Goal: Book appointment/travel/reservation

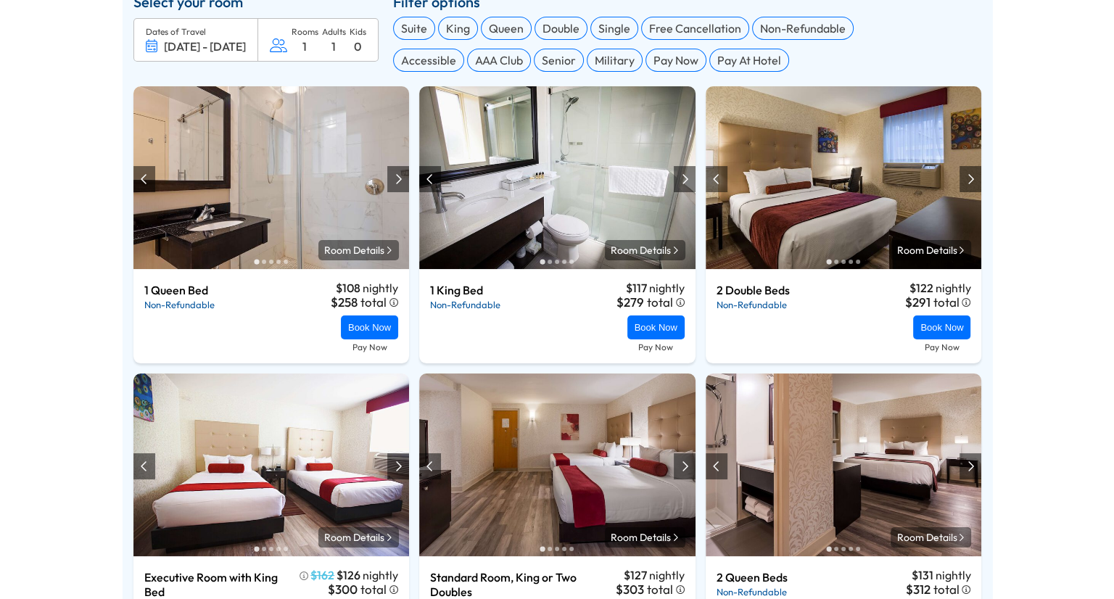
scroll to position [615, 0]
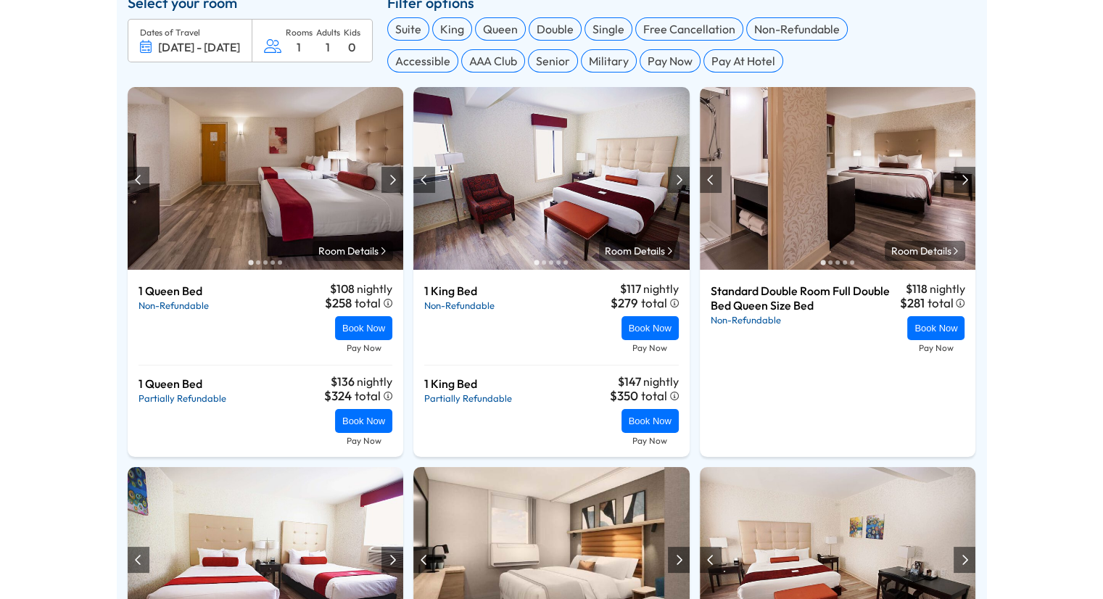
click at [226, 234] on img at bounding box center [266, 178] width 276 height 183
click at [273, 207] on img at bounding box center [266, 178] width 276 height 183
click at [393, 181] on div at bounding box center [392, 180] width 7 height 12
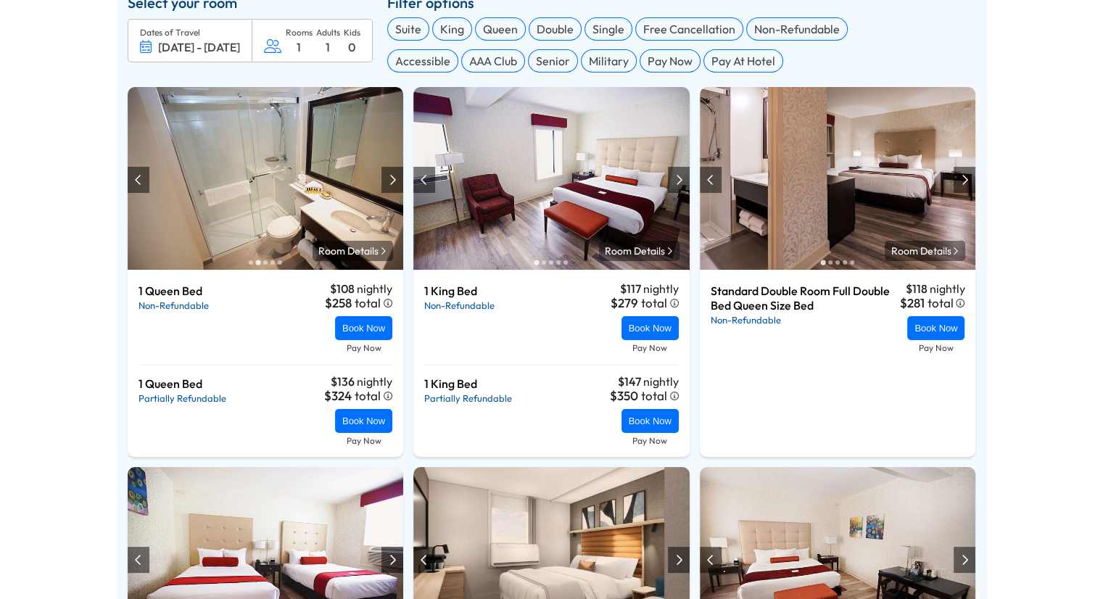
click at [393, 181] on div at bounding box center [392, 180] width 7 height 12
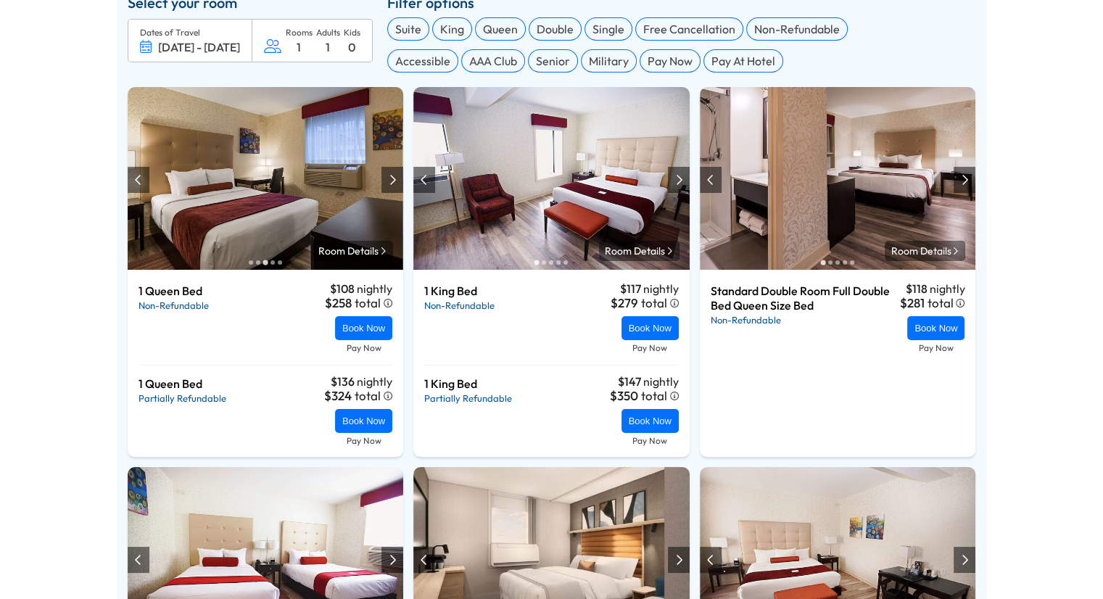
click at [393, 181] on div at bounding box center [392, 180] width 7 height 12
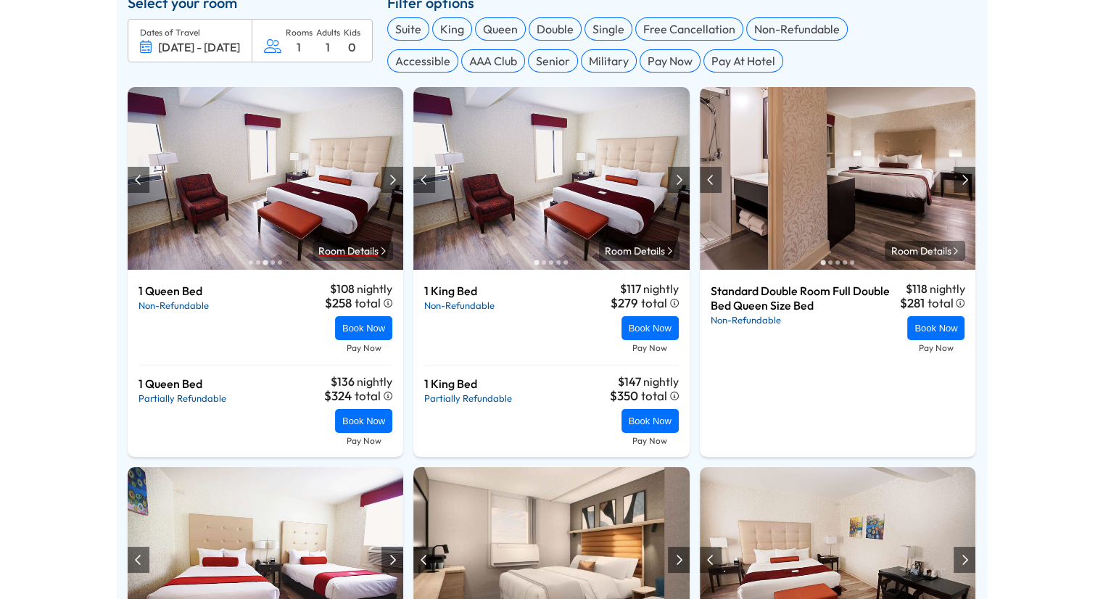
click at [363, 255] on span "Room Details" at bounding box center [348, 250] width 60 height 13
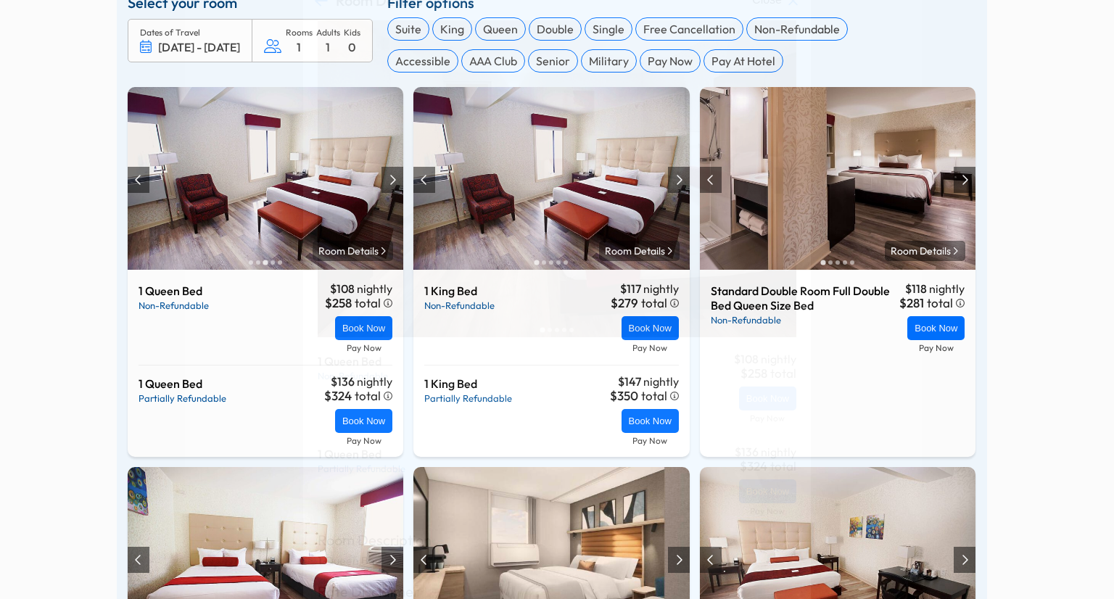
scroll to position [67, 0]
click at [36, 183] on div "Room Details Close" at bounding box center [557, 299] width 1114 height 599
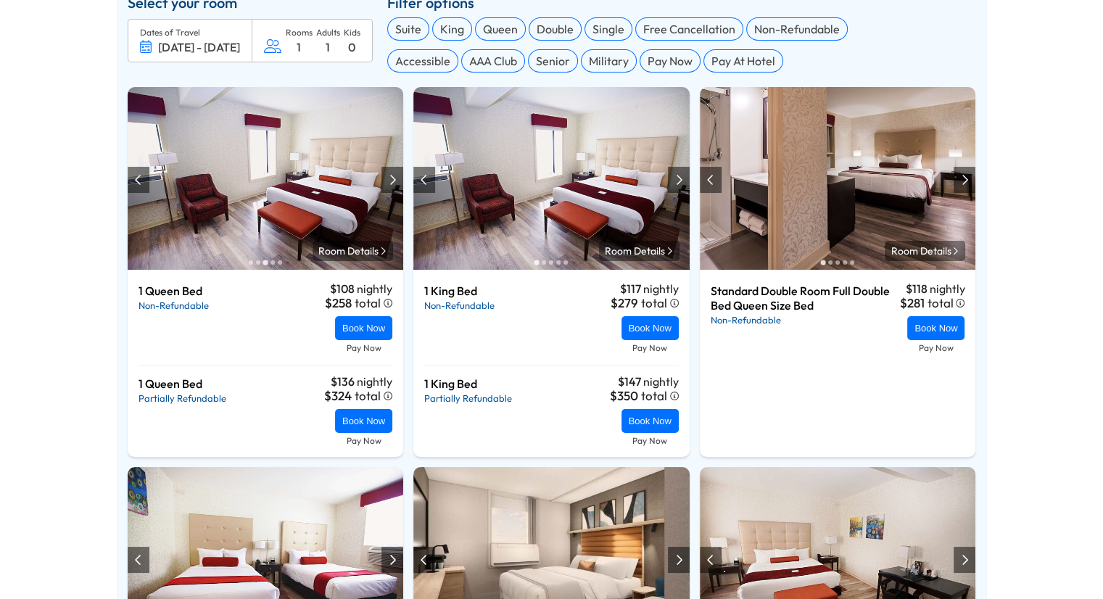
click at [640, 257] on span "Room Details" at bounding box center [635, 250] width 60 height 13
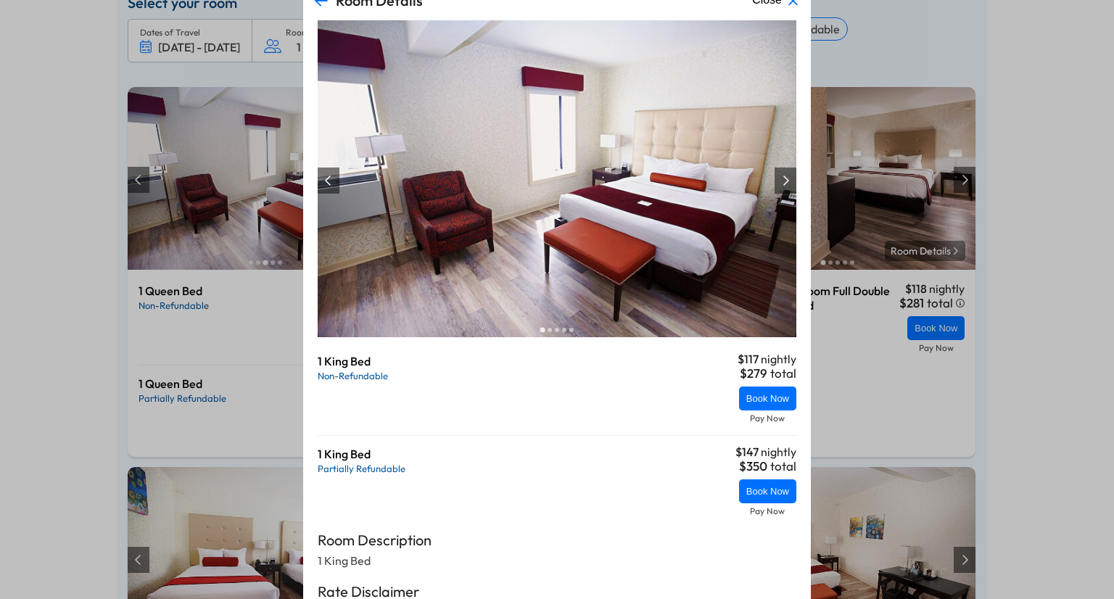
click at [774, 181] on div at bounding box center [785, 181] width 22 height 26
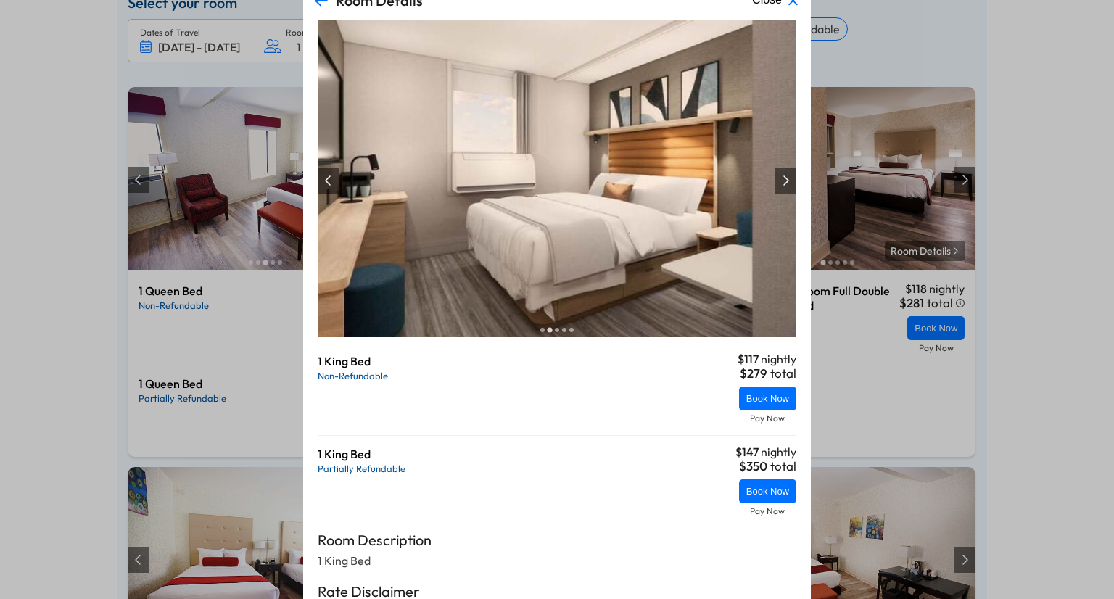
click at [774, 181] on div at bounding box center [785, 181] width 22 height 26
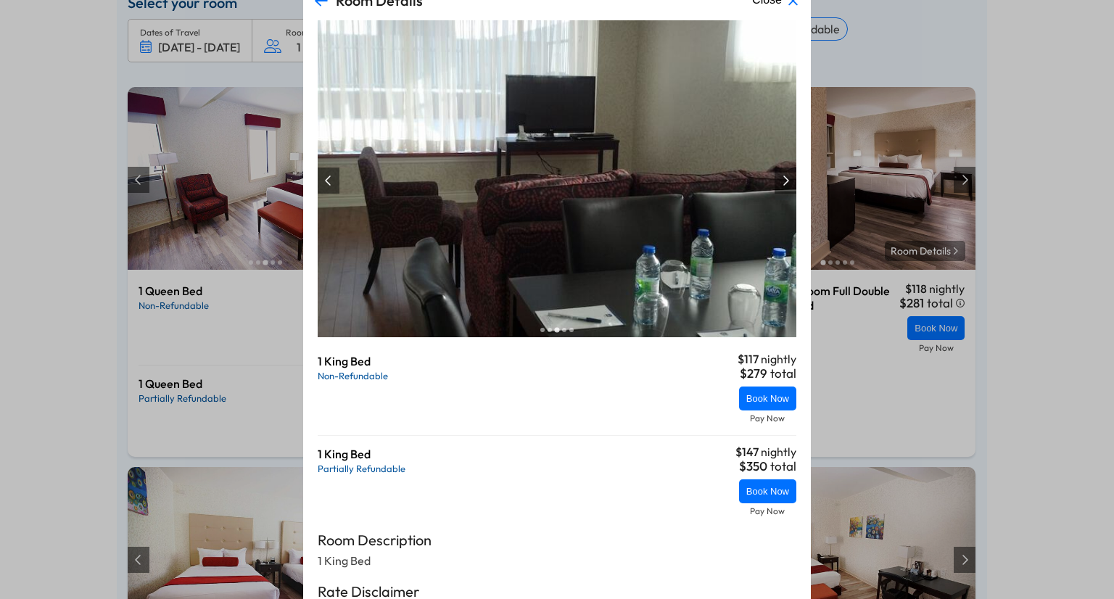
click at [774, 181] on div at bounding box center [785, 181] width 22 height 26
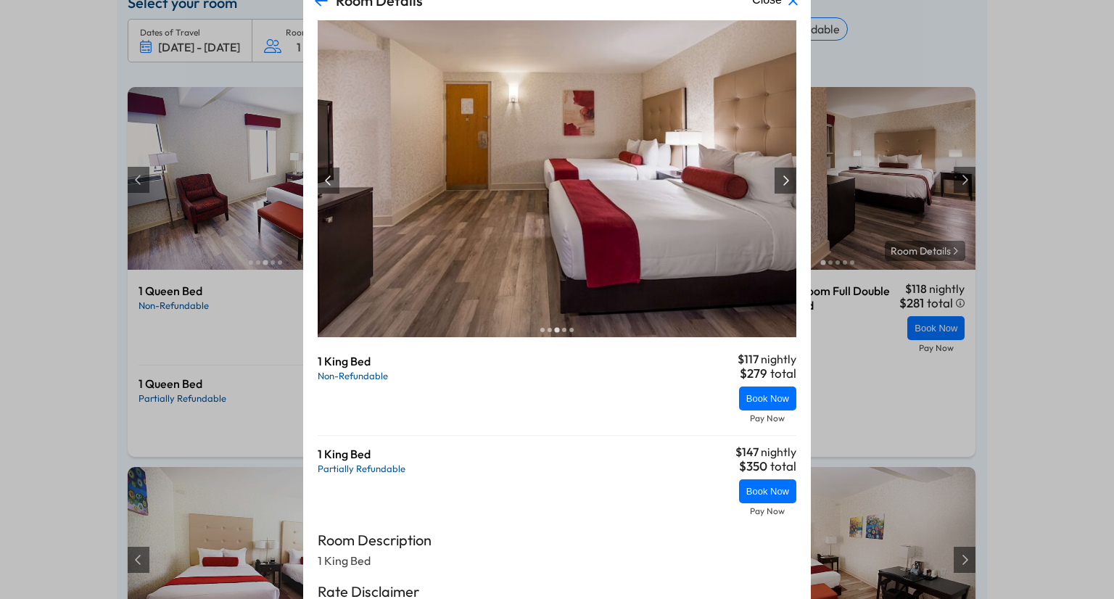
click at [774, 181] on div at bounding box center [785, 181] width 22 height 26
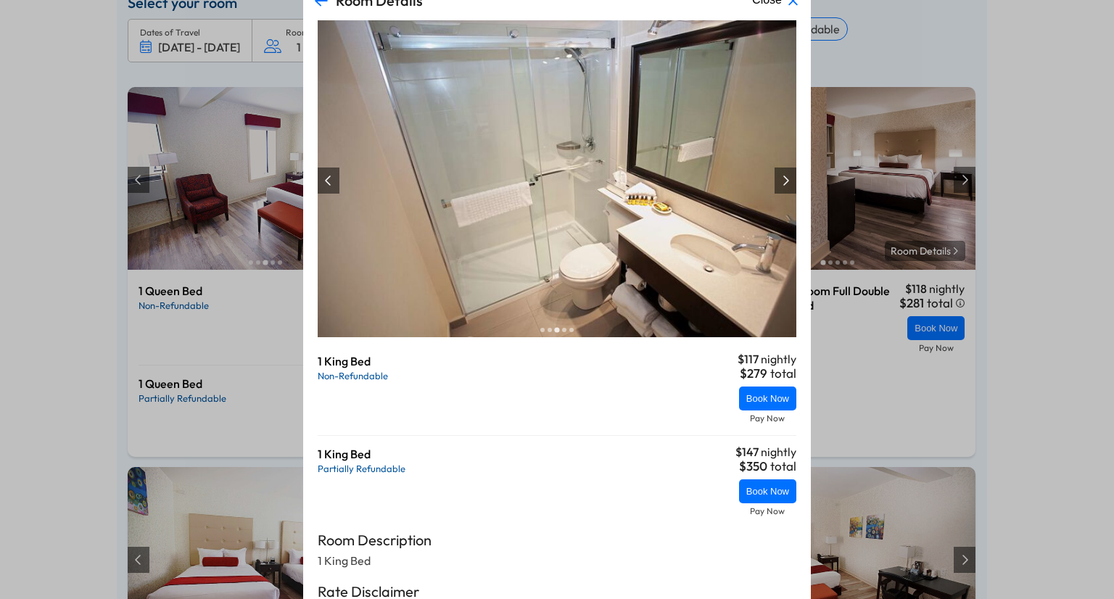
click at [774, 181] on div at bounding box center [785, 181] width 22 height 26
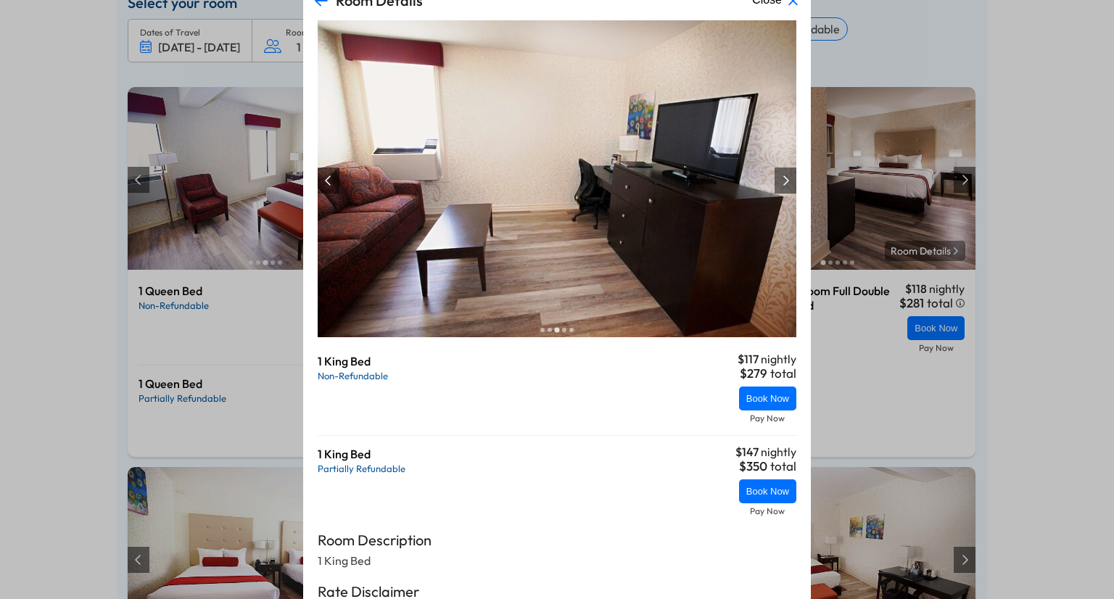
click at [325, 178] on div at bounding box center [328, 181] width 7 height 12
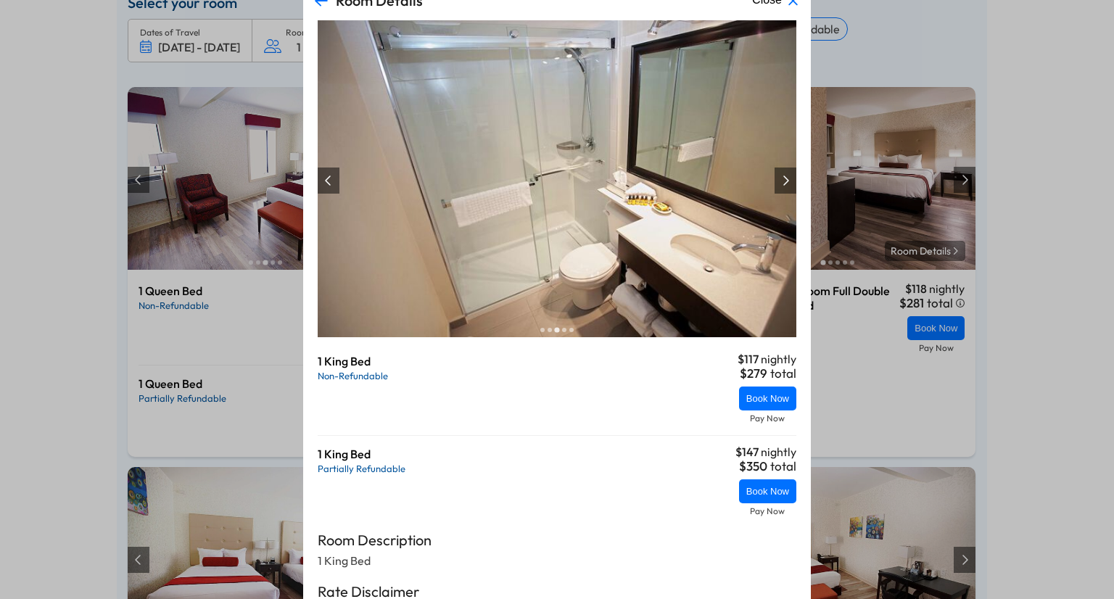
click at [325, 178] on div at bounding box center [328, 181] width 7 height 12
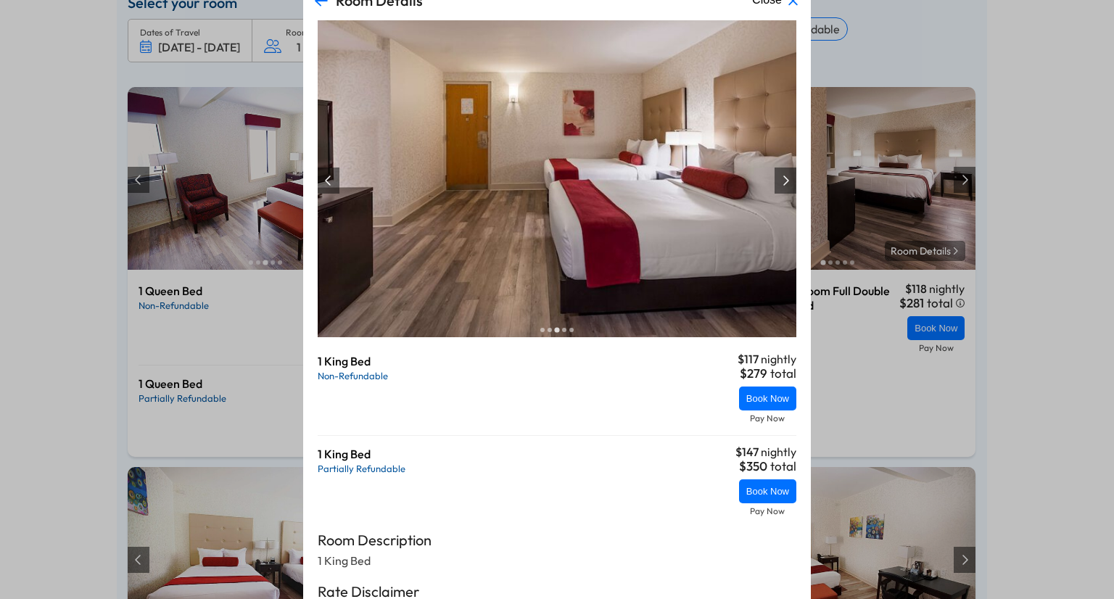
click at [924, 41] on div "Room Details Close" at bounding box center [557, 299] width 1114 height 599
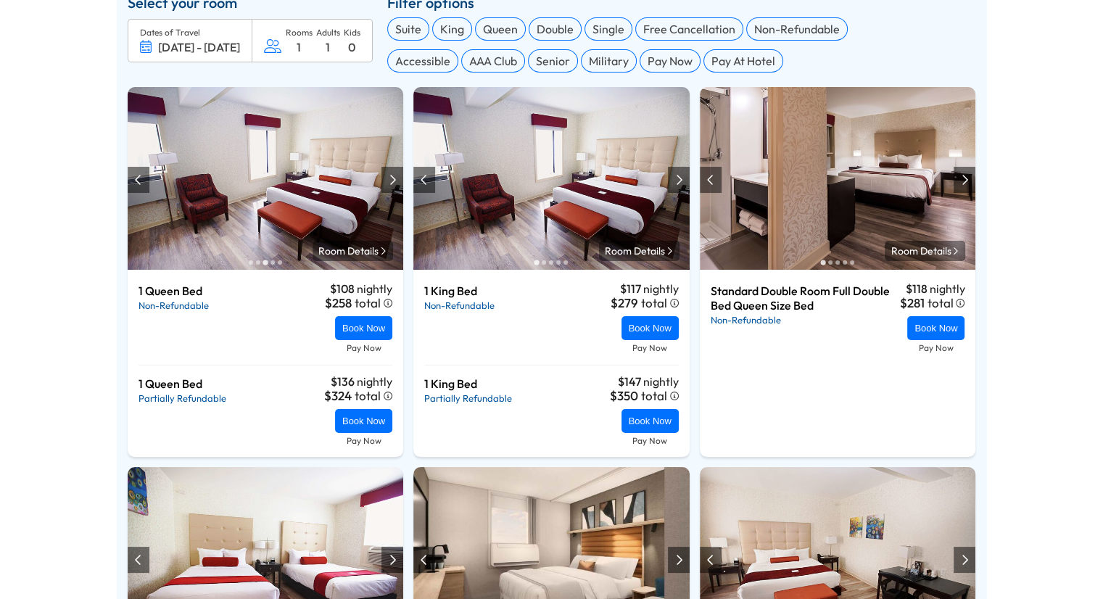
click at [326, 46] on div "1" at bounding box center [328, 47] width 4 height 15
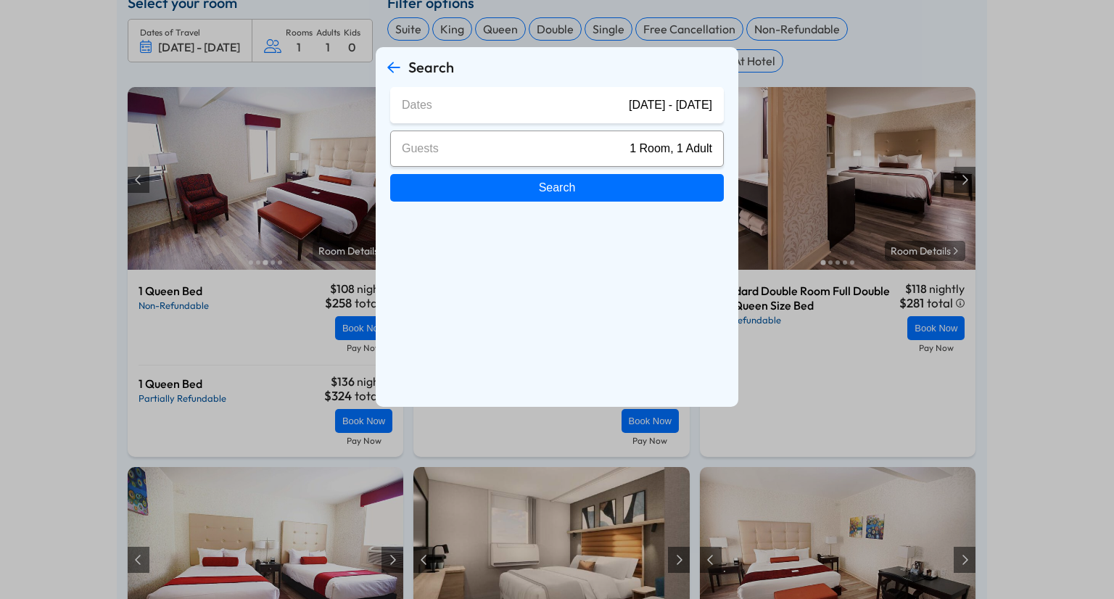
click at [689, 147] on span "1 Room, 1 Adult" at bounding box center [670, 148] width 83 height 13
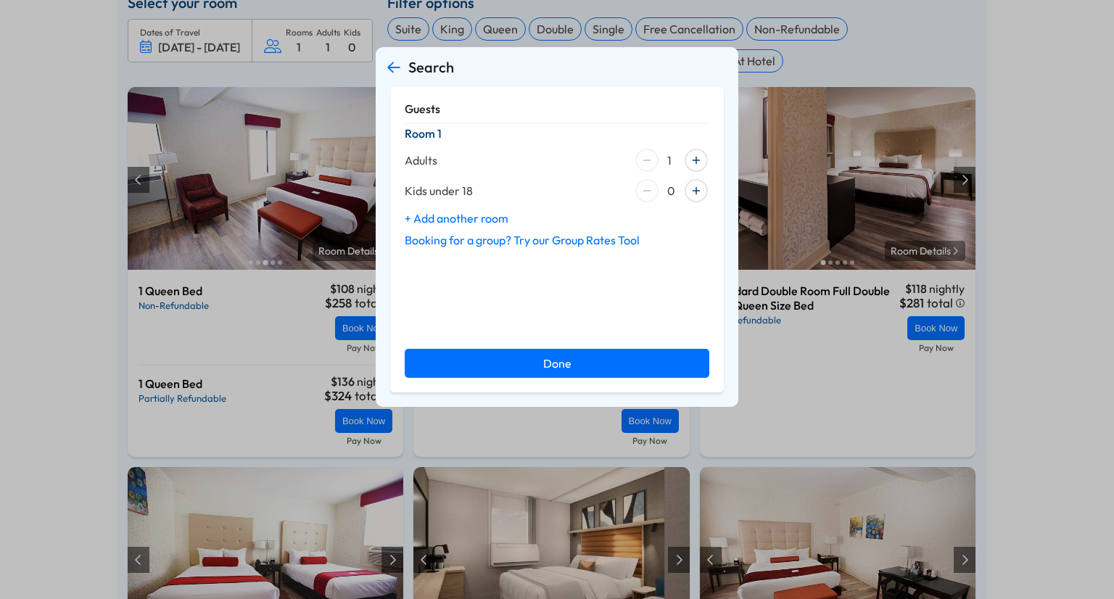
click at [694, 154] on div at bounding box center [696, 160] width 26 height 26
click at [528, 355] on button "Done" at bounding box center [557, 363] width 305 height 29
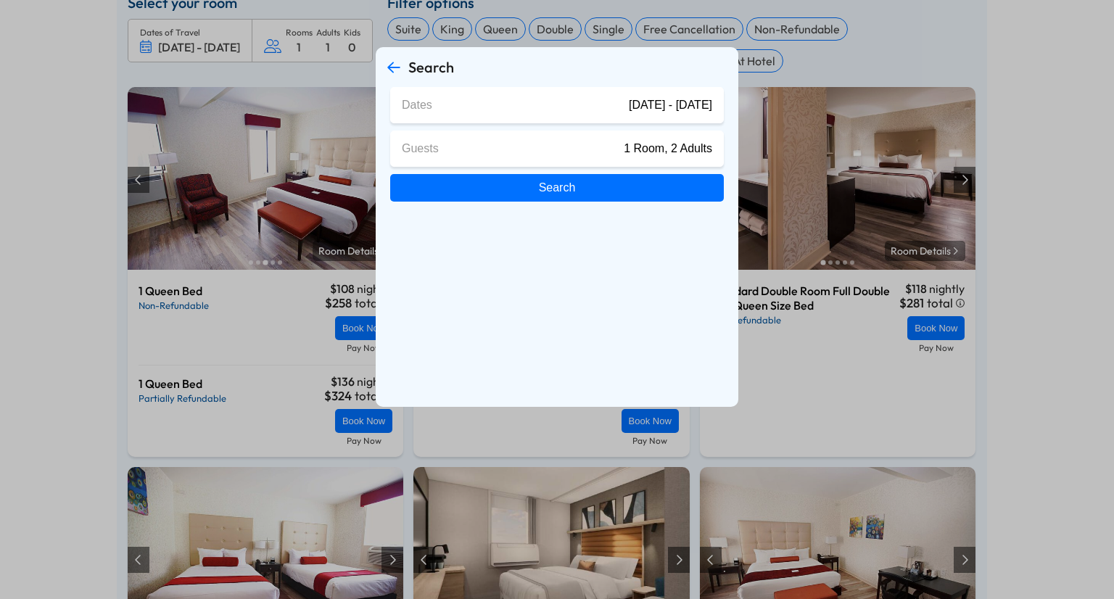
click at [563, 188] on button "Search" at bounding box center [557, 188] width 334 height 28
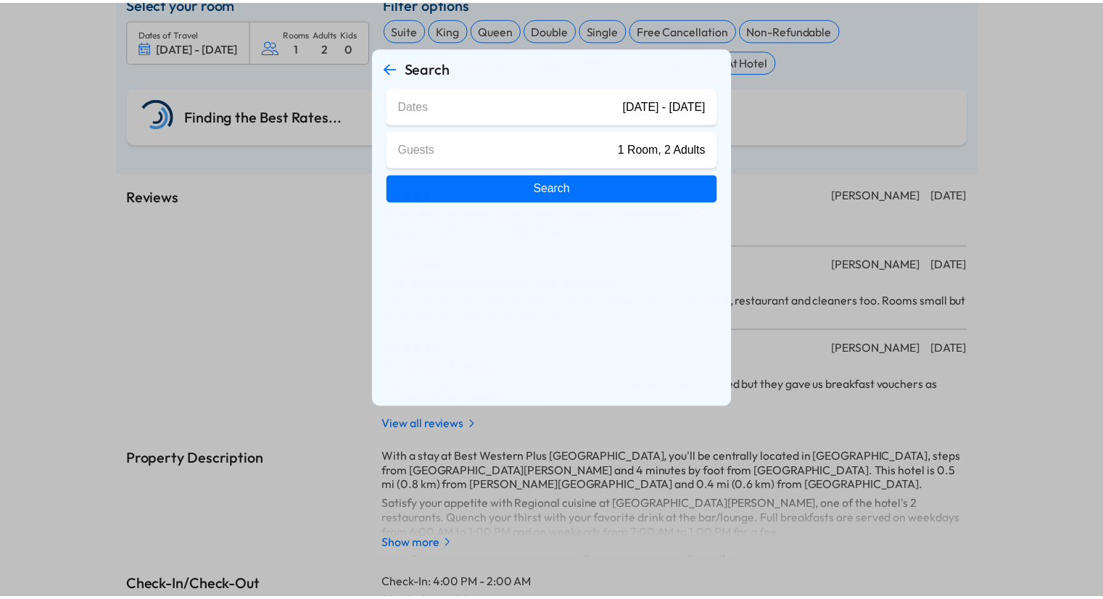
scroll to position [610, 0]
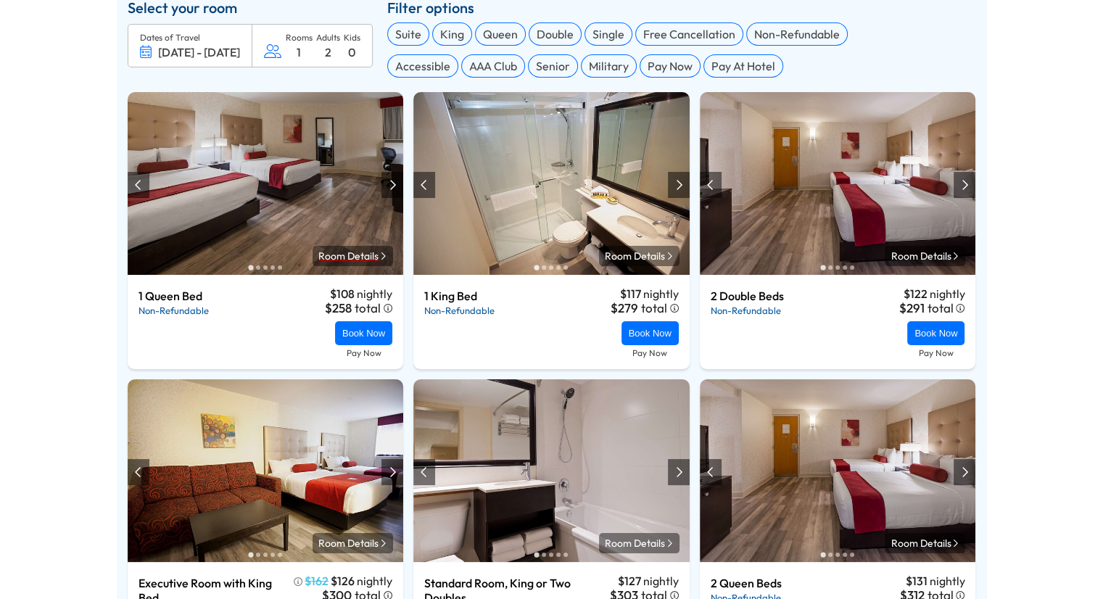
click at [343, 253] on span "Room Details" at bounding box center [348, 255] width 60 height 13
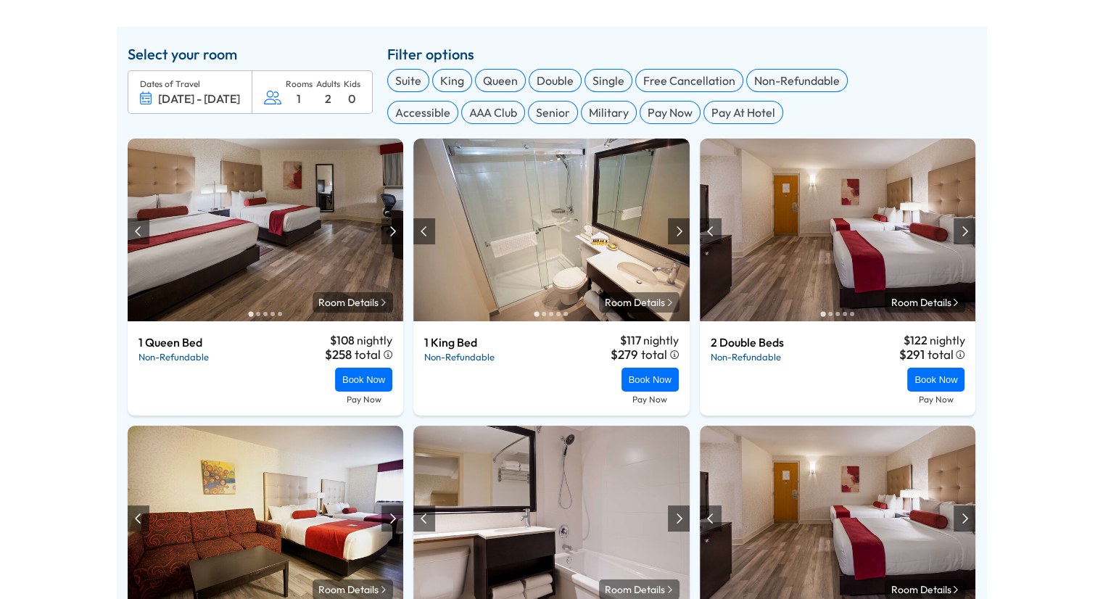
scroll to position [564, 0]
click at [369, 310] on link "Room Details" at bounding box center [353, 302] width 80 height 20
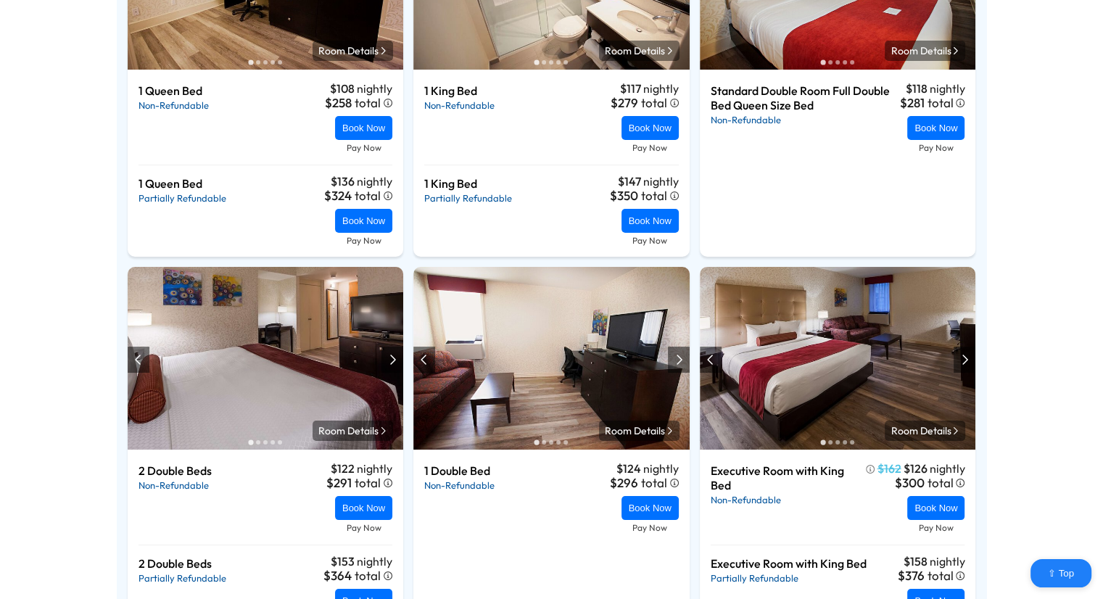
scroll to position [818, 0]
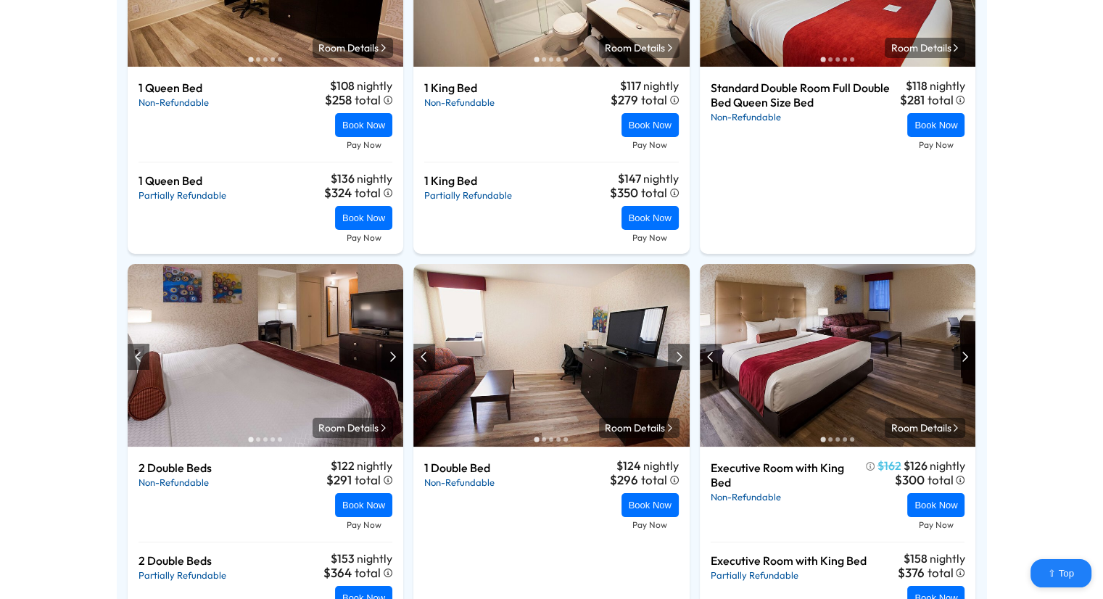
click at [672, 362] on div at bounding box center [679, 357] width 22 height 26
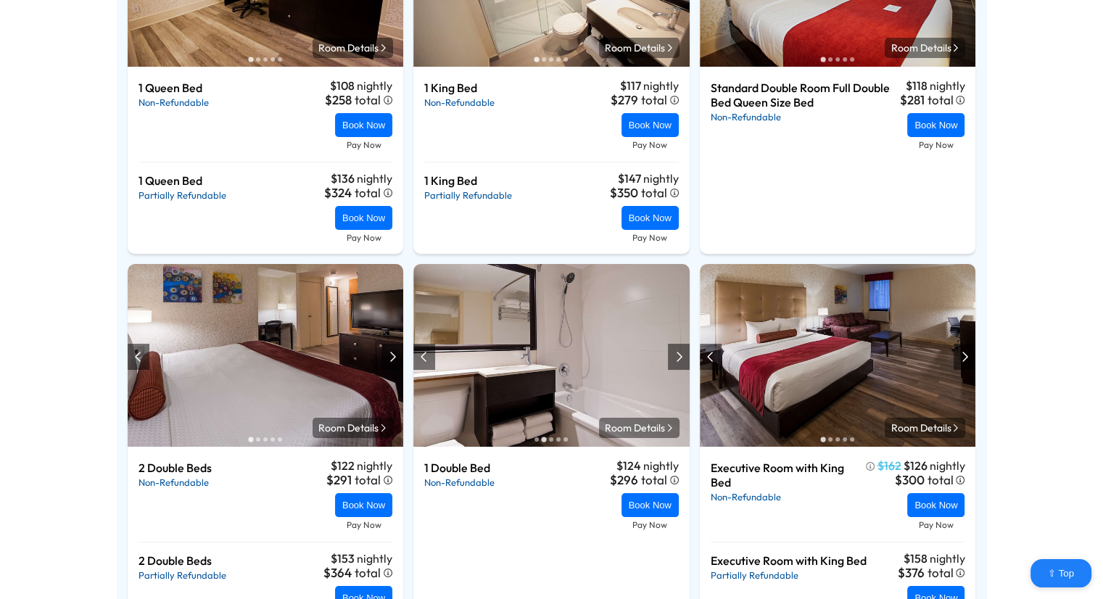
click at [672, 362] on div at bounding box center [679, 357] width 22 height 26
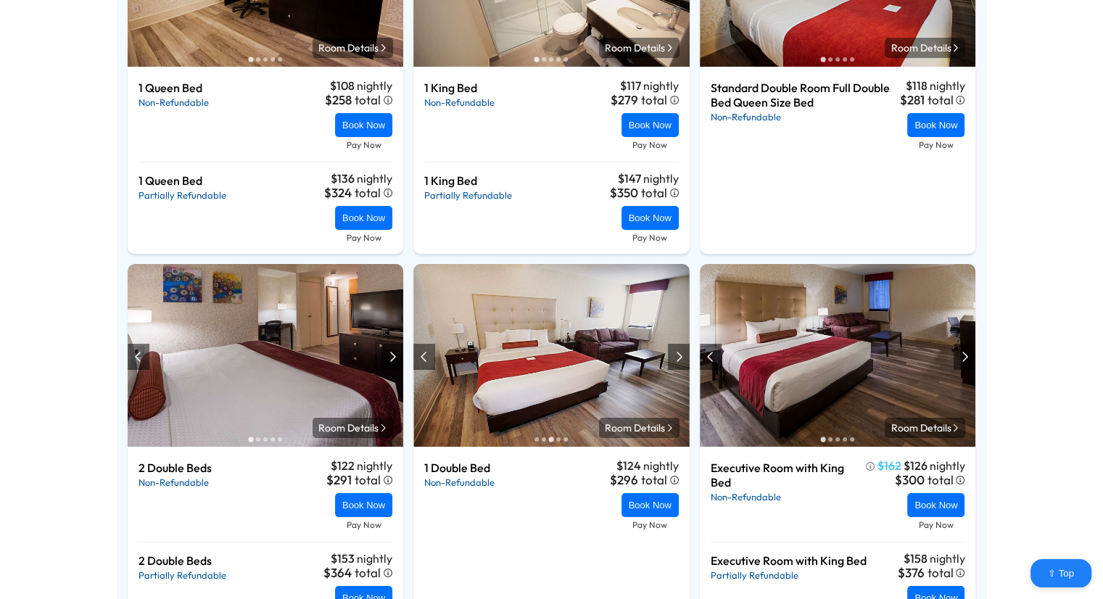
click at [672, 362] on div at bounding box center [679, 357] width 22 height 26
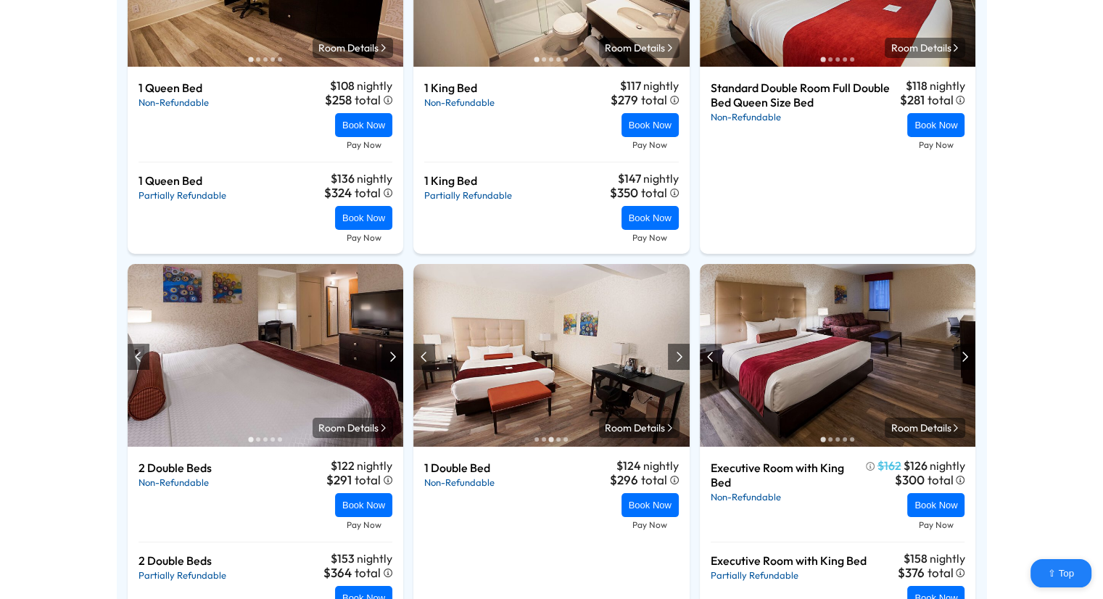
click at [672, 362] on div at bounding box center [679, 357] width 22 height 26
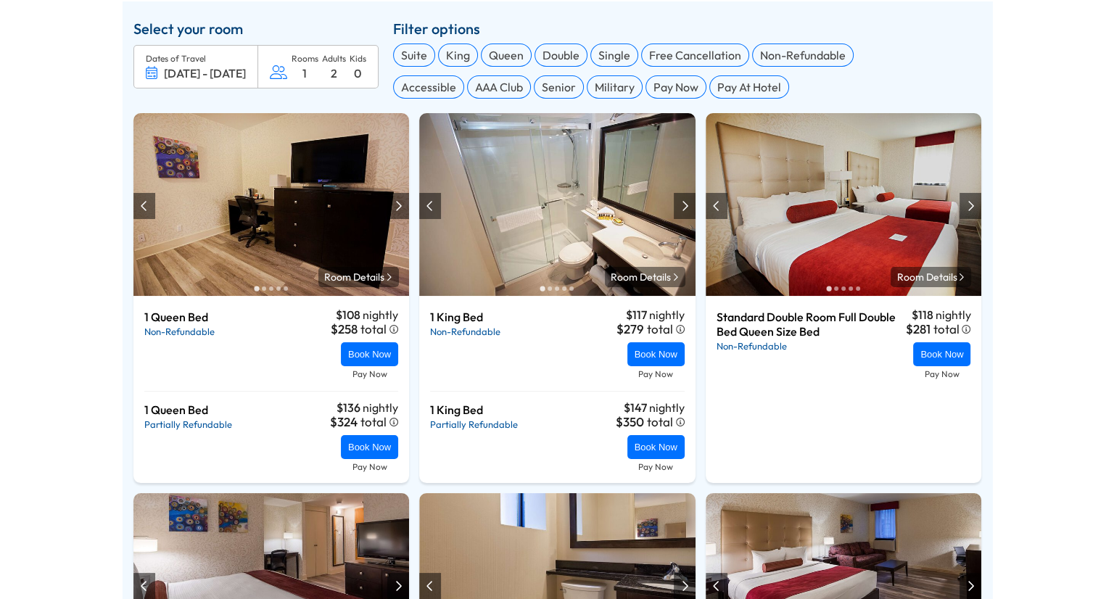
scroll to position [583, 0]
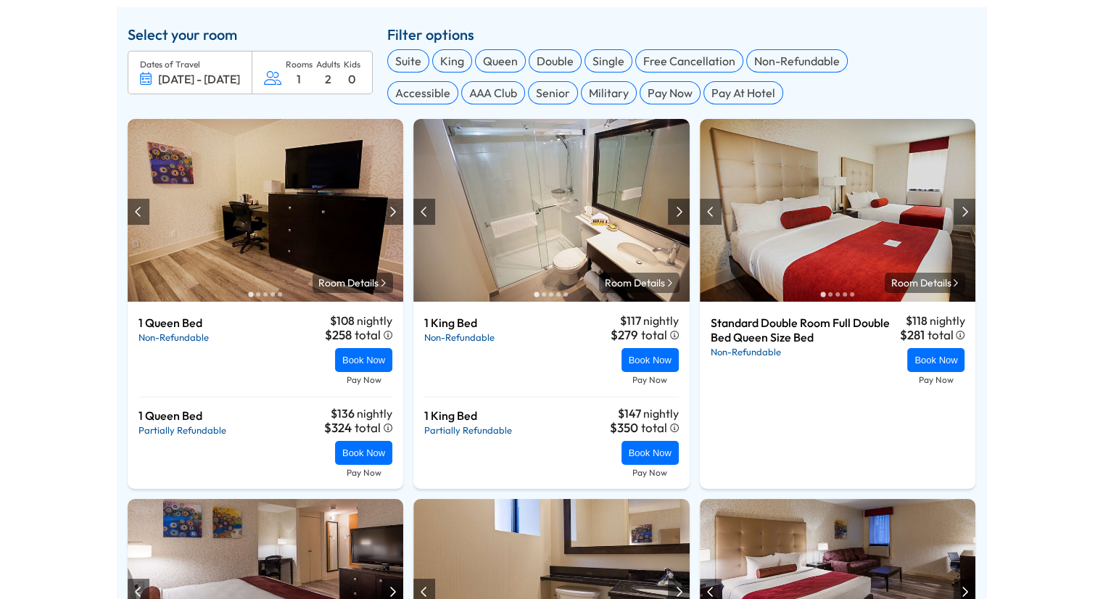
click at [966, 213] on div at bounding box center [964, 212] width 7 height 12
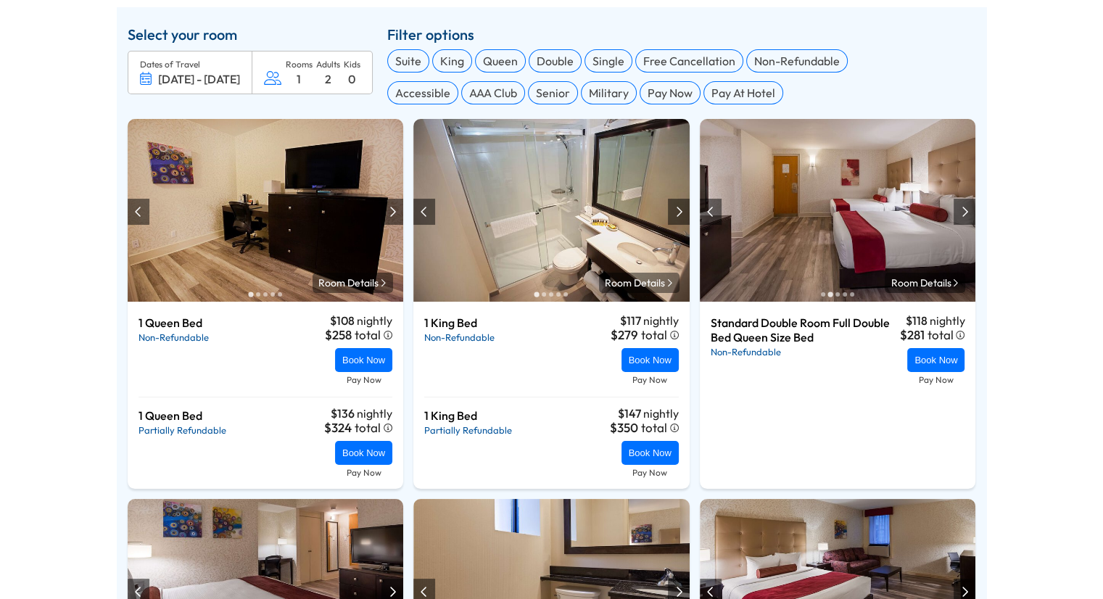
click at [966, 213] on div at bounding box center [964, 212] width 7 height 12
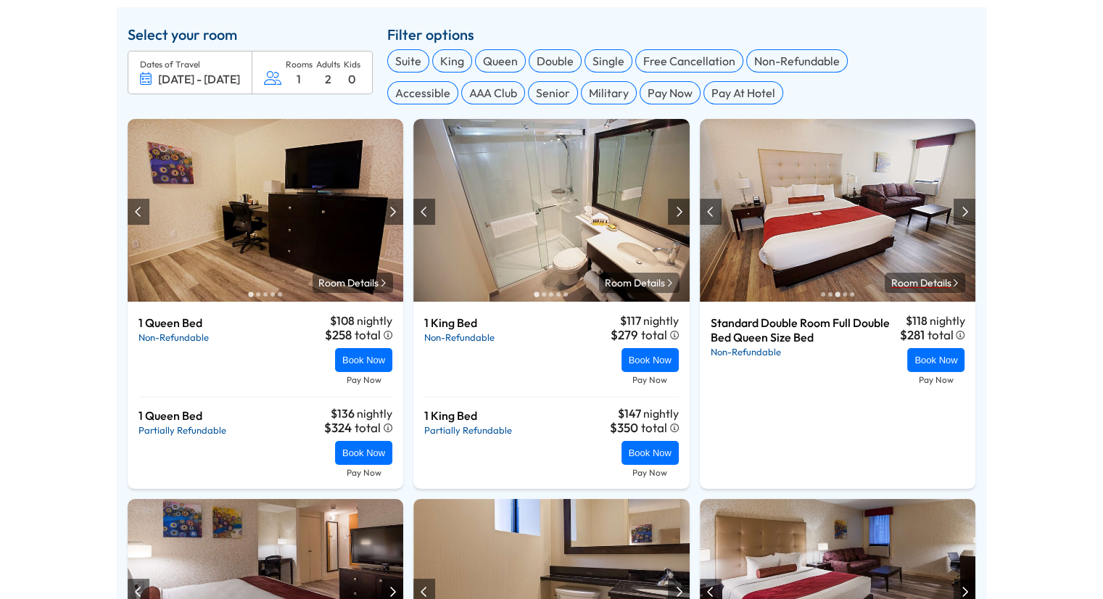
click at [937, 282] on span "Room Details" at bounding box center [921, 282] width 60 height 13
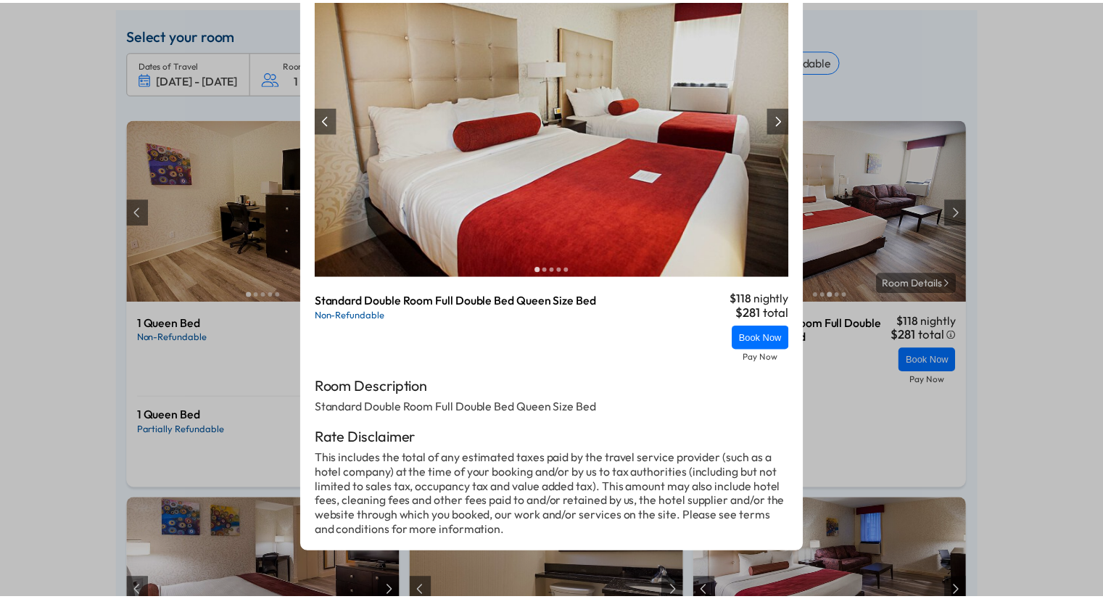
scroll to position [131, 0]
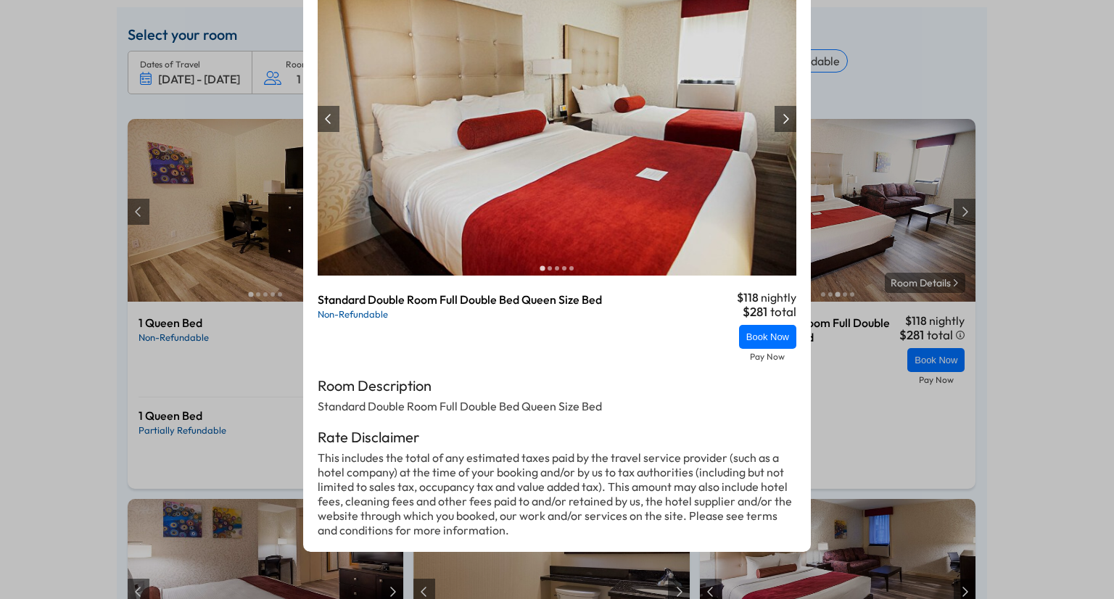
click at [1038, 157] on div "Room Details Close" at bounding box center [557, 299] width 1114 height 599
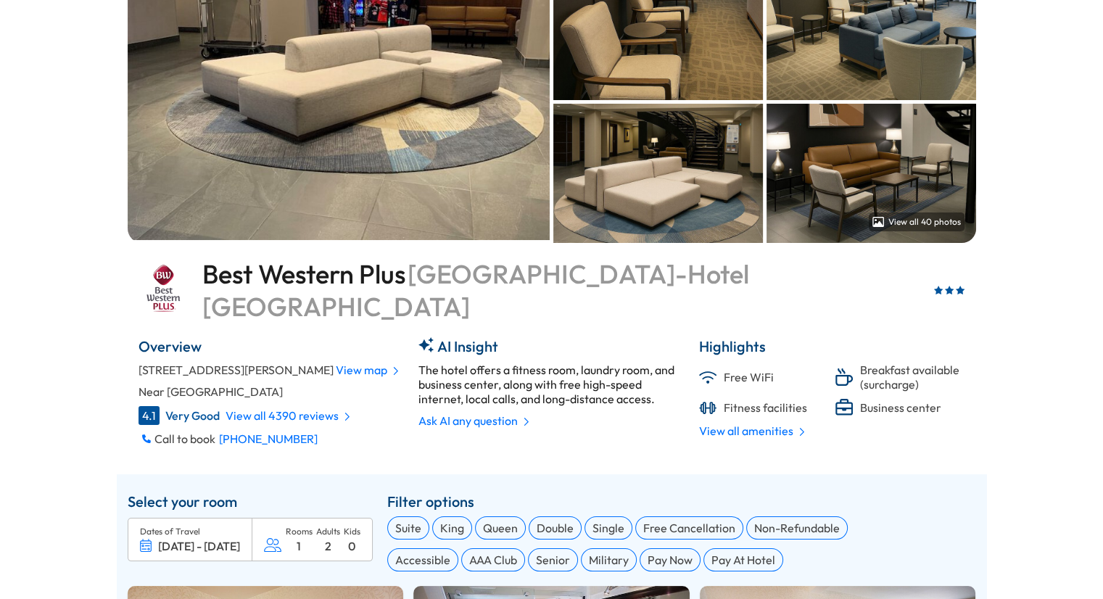
scroll to position [113, 0]
